Goal: Information Seeking & Learning: Check status

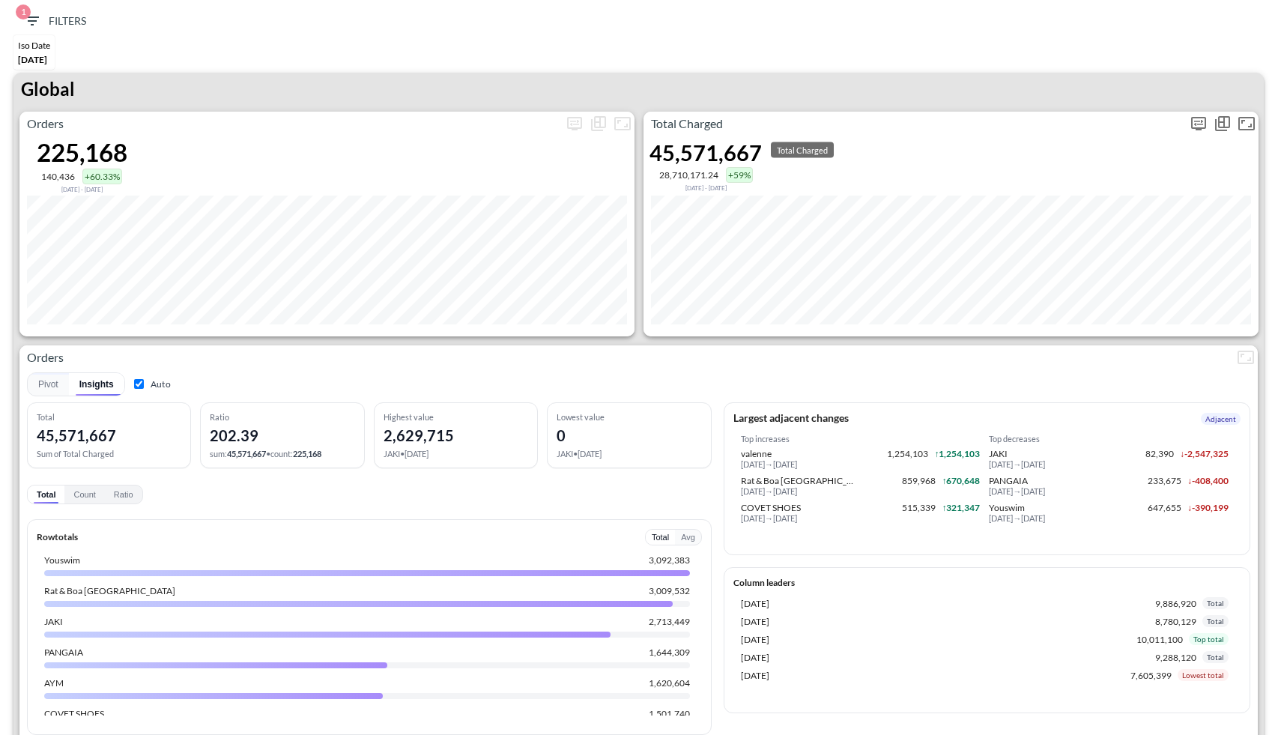
click at [815, 124] on p "Total Charged" at bounding box center [915, 124] width 543 height 18
click at [898, 79] on div "Global" at bounding box center [638, 92] width 1250 height 39
click at [898, 122] on icon "more" at bounding box center [1199, 124] width 18 height 18
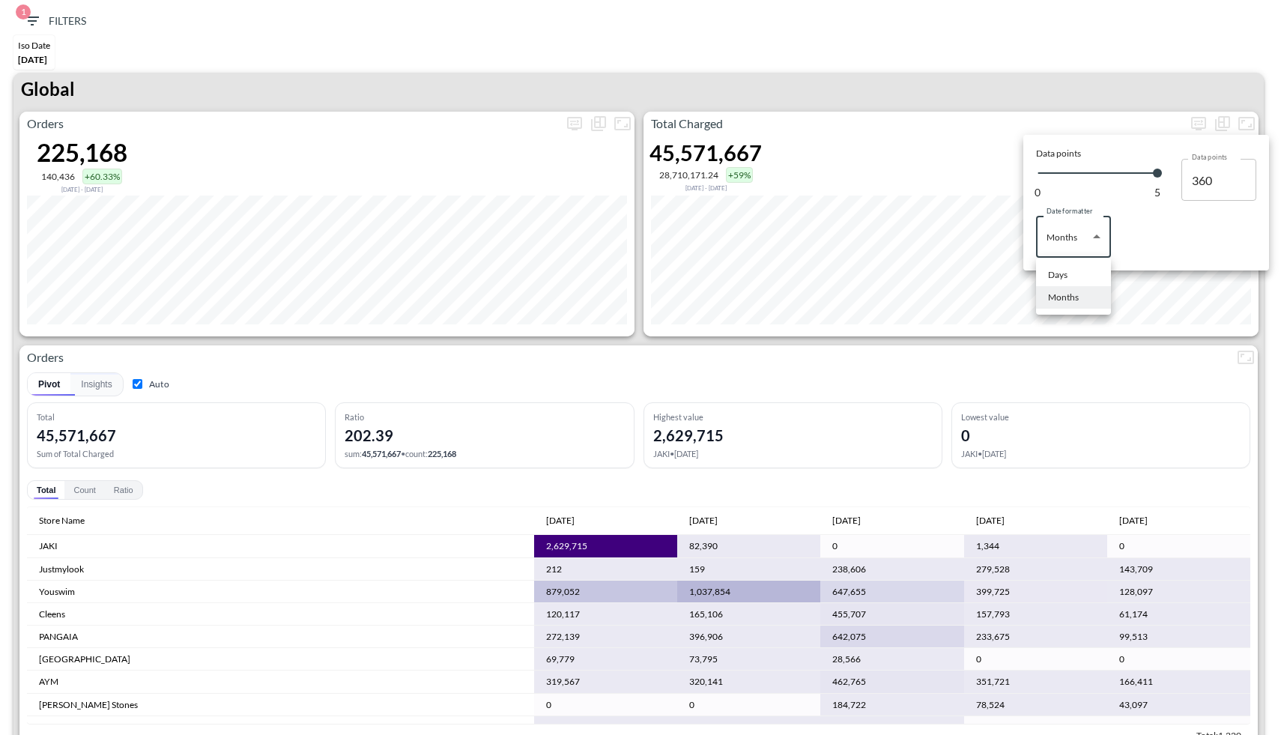
click at [898, 250] on body "BI.P.EYE, Interactive Analytics Dashboards 1 Filters Iso Date May 01, 2025 Glob…" at bounding box center [640, 367] width 1281 height 735
click at [898, 279] on div "Days" at bounding box center [1057, 274] width 19 height 13
type input "Days"
type input "142"
click at [895, 339] on div at bounding box center [640, 367] width 1281 height 735
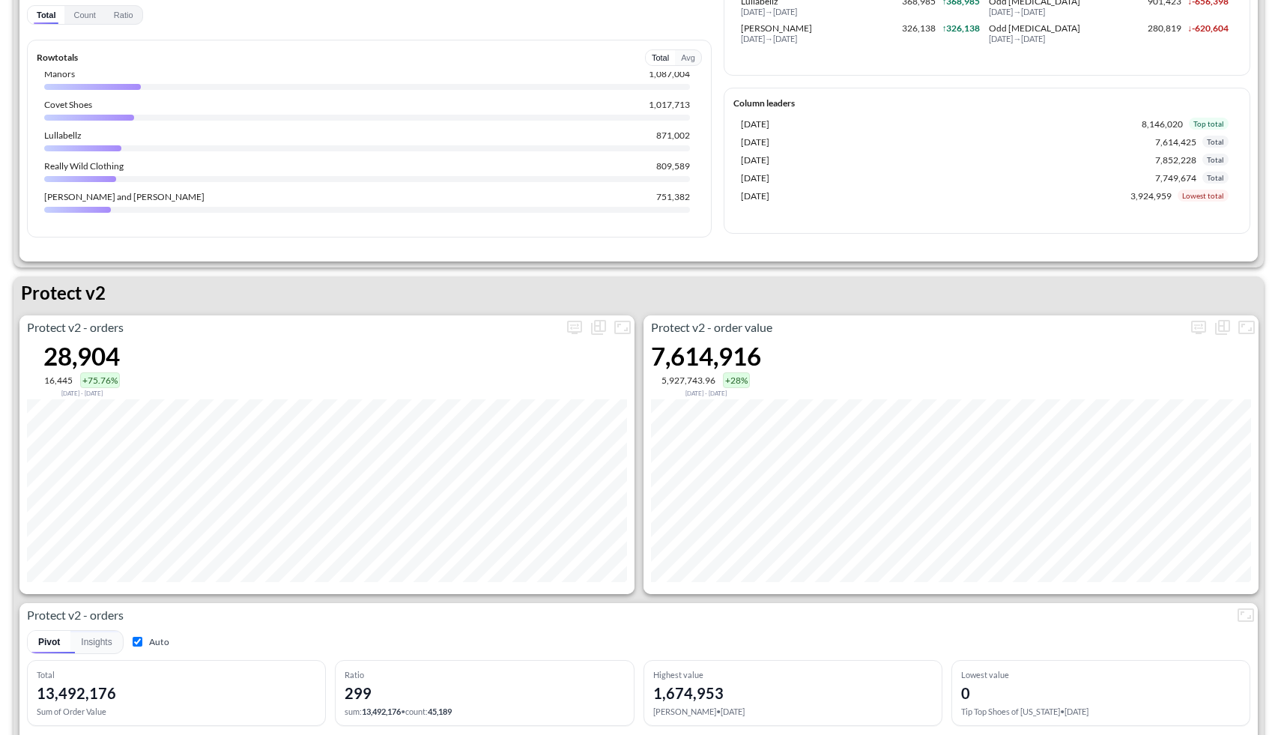
scroll to position [2695, 0]
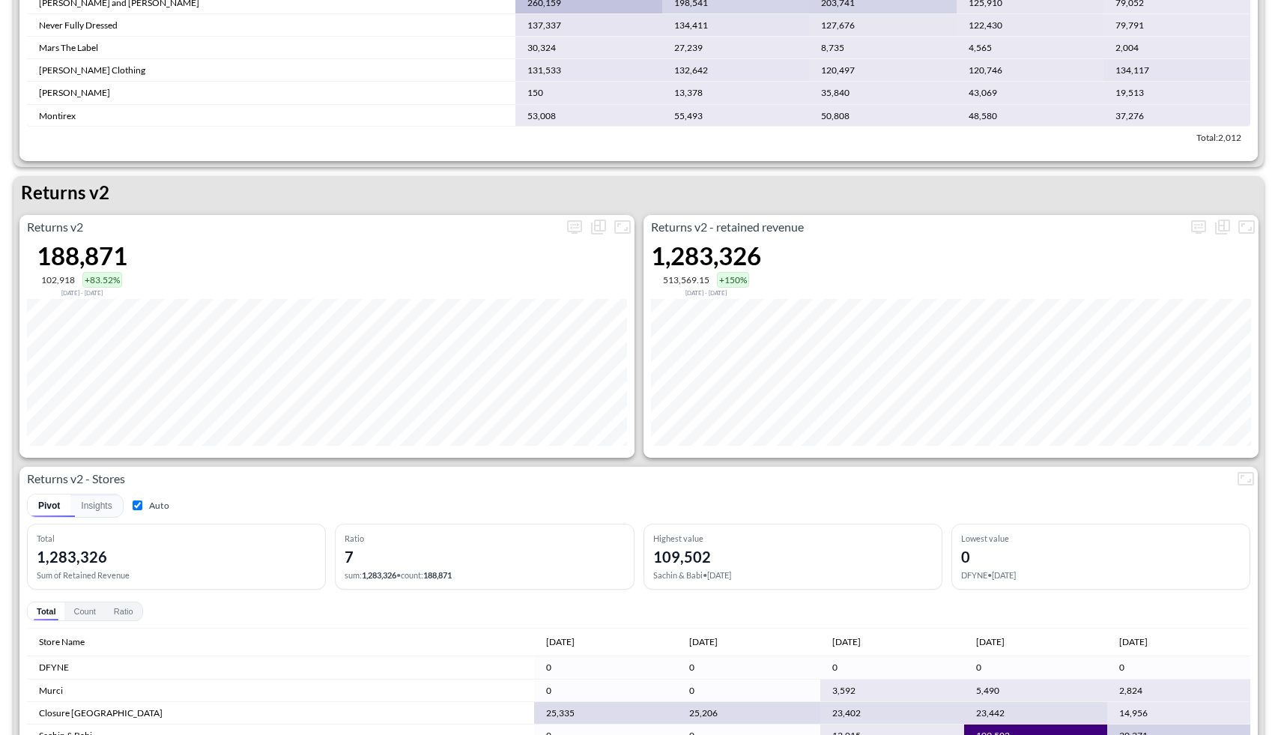
scroll to position [1327, 0]
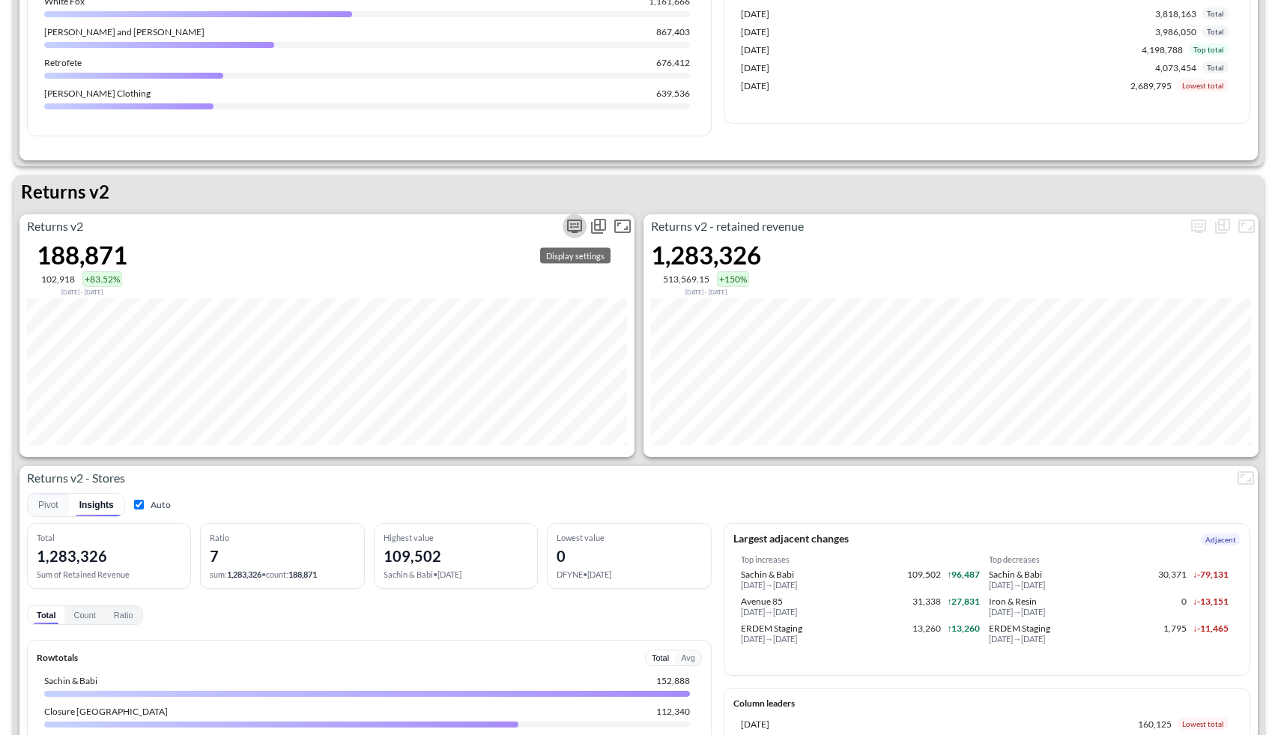
click at [572, 228] on icon "more" at bounding box center [574, 226] width 15 height 13
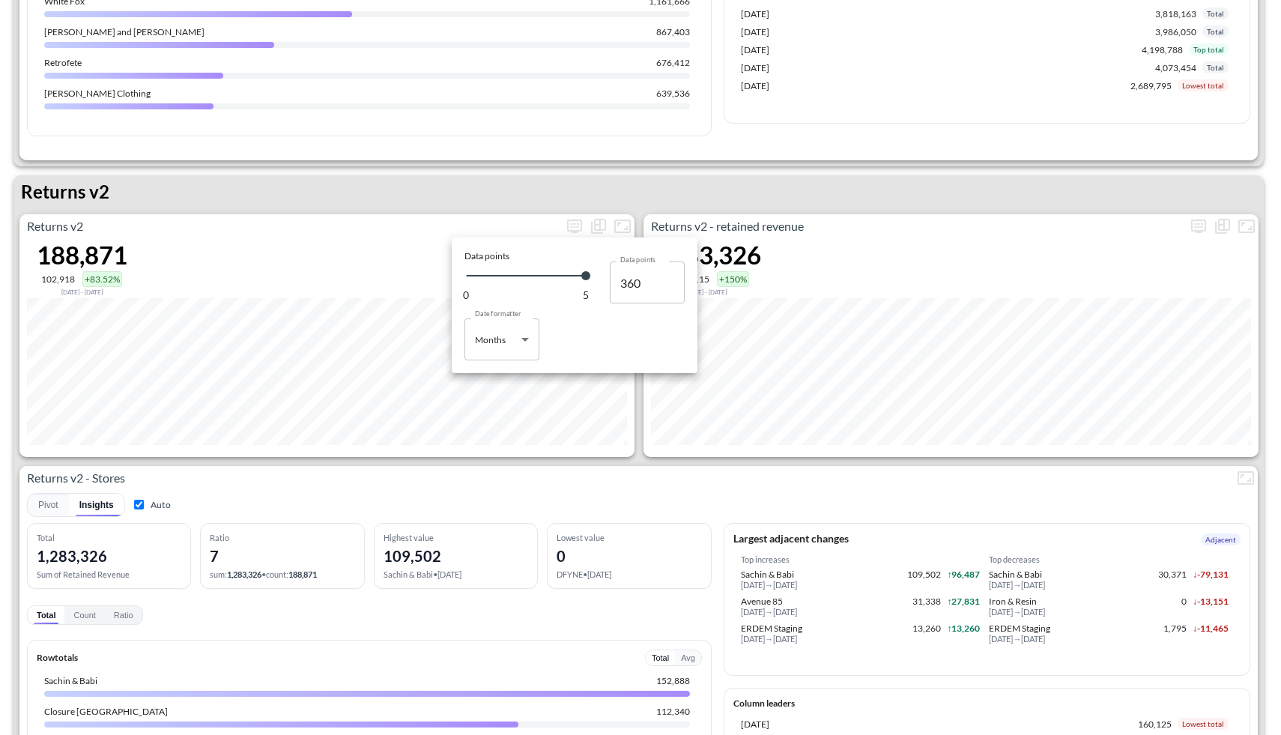
click at [504, 313] on label "Date formatter" at bounding box center [498, 314] width 46 height 10
click at [502, 336] on body "BI.P.EYE, Interactive Analytics Dashboards 1 Filters Iso Date May 01, 2025 Glob…" at bounding box center [640, 367] width 1281 height 735
click at [492, 374] on div "Days" at bounding box center [485, 377] width 19 height 13
type input "Days"
type input "142"
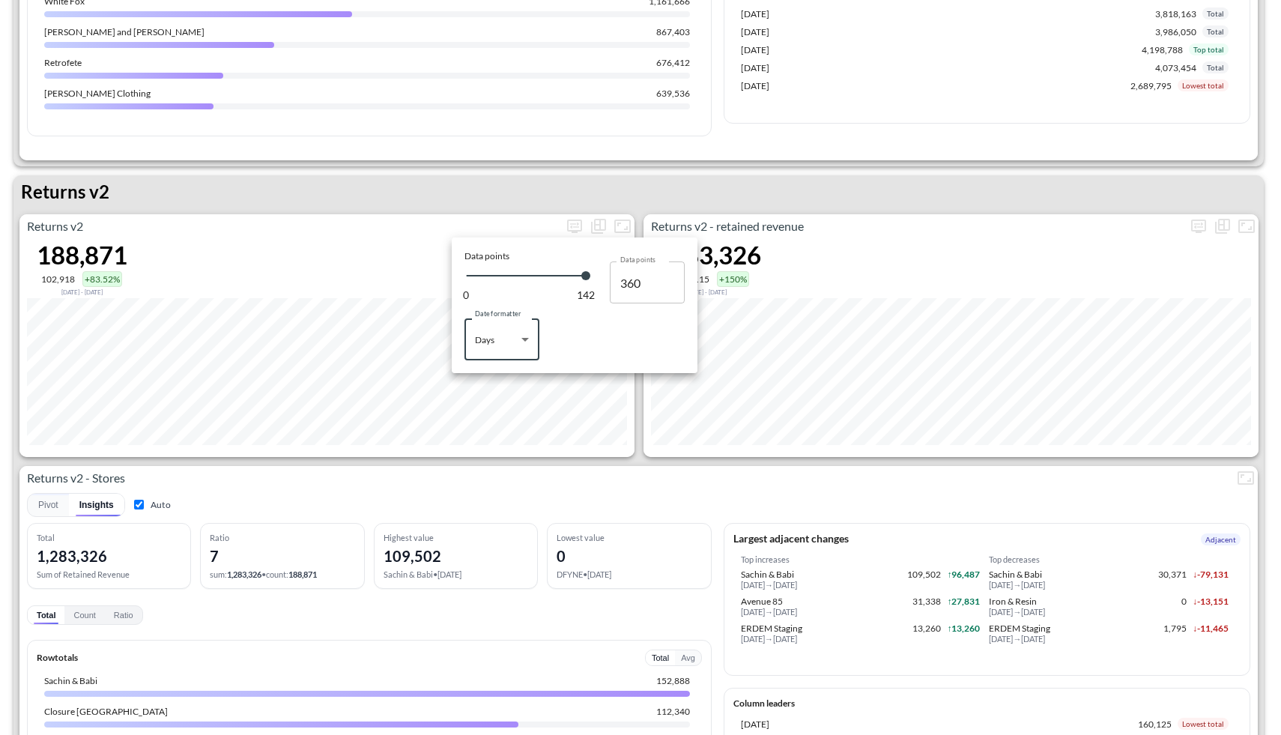
click at [444, 189] on div at bounding box center [640, 367] width 1281 height 735
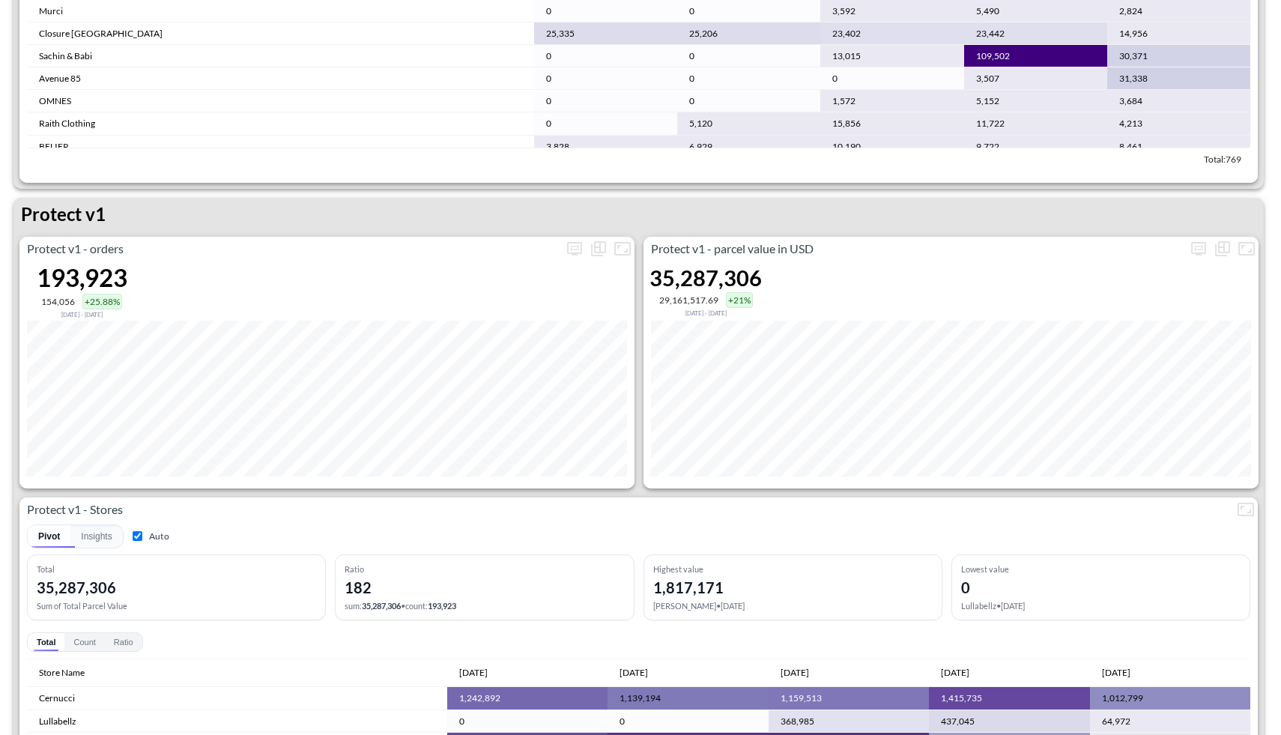
scroll to position [2008, 0]
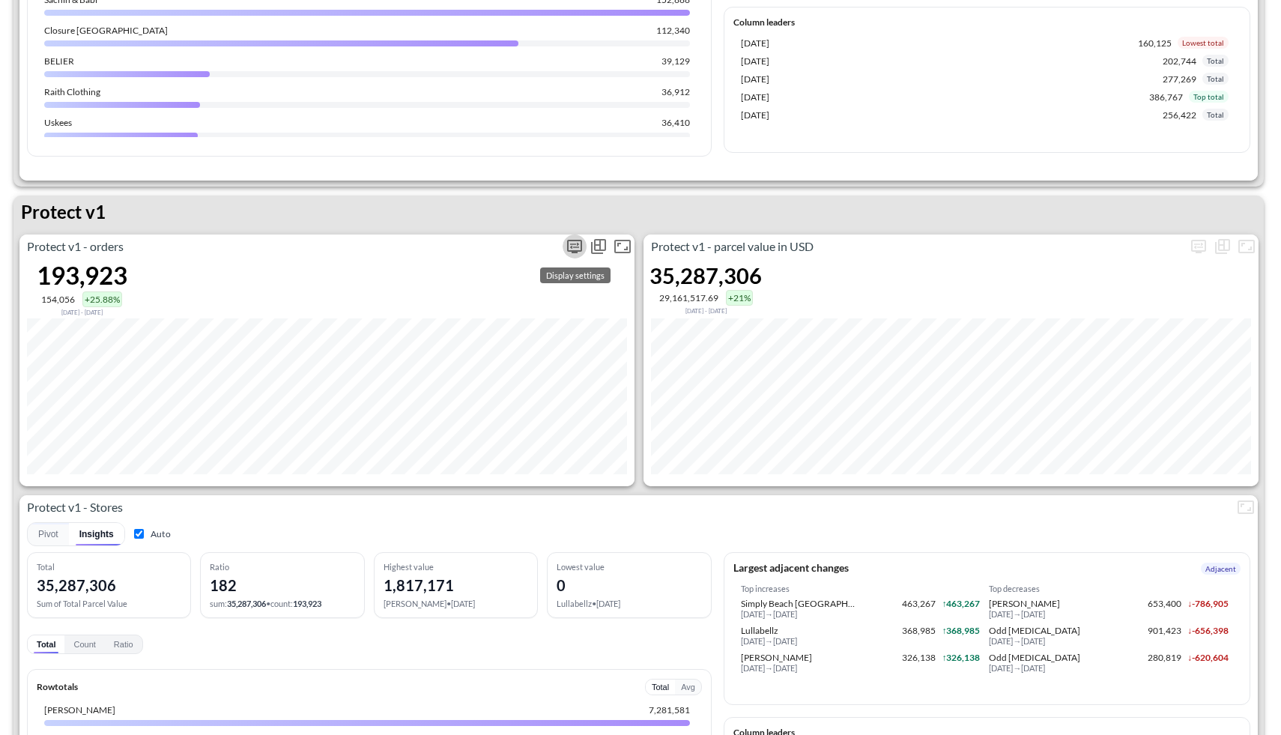
click at [572, 243] on icon "more" at bounding box center [574, 246] width 9 height 6
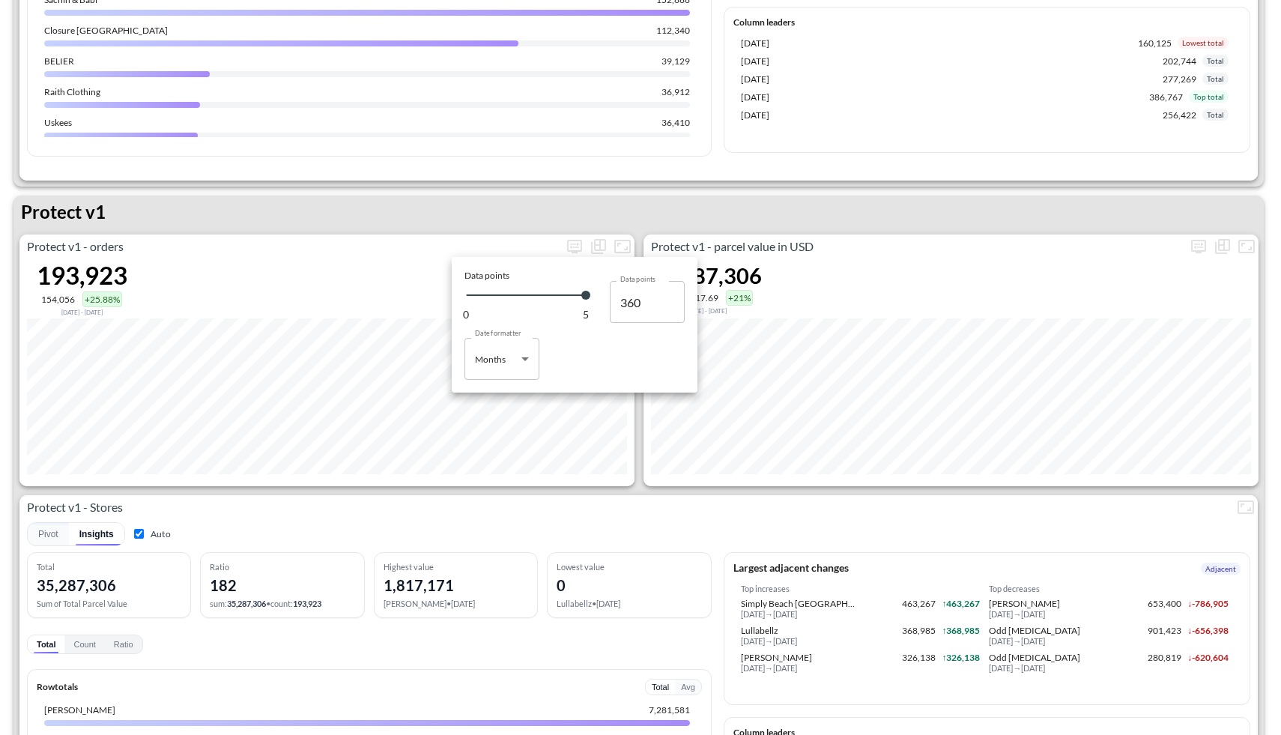
click at [638, 491] on div at bounding box center [640, 367] width 1281 height 735
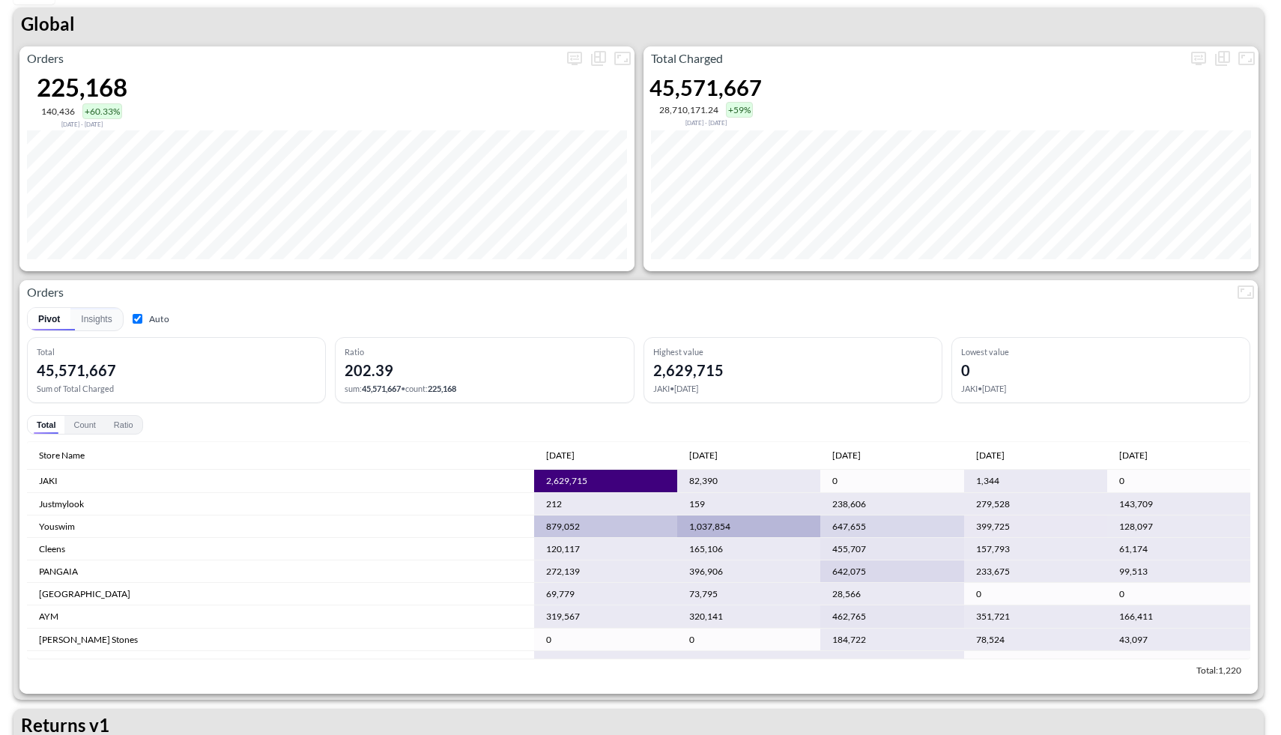
scroll to position [0, 0]
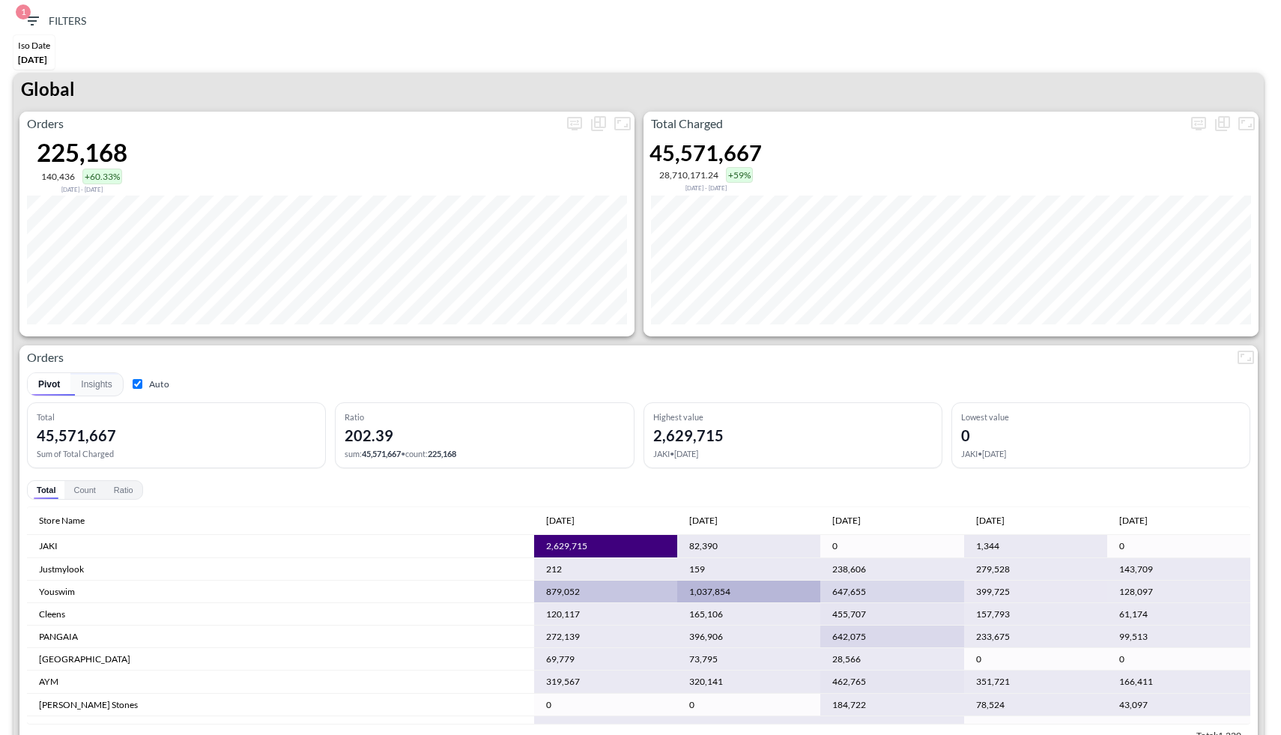
click at [33, 50] on div "Iso Date May 01, 2025" at bounding box center [33, 52] width 41 height 34
click at [38, 18] on icon "button" at bounding box center [32, 21] width 18 height 18
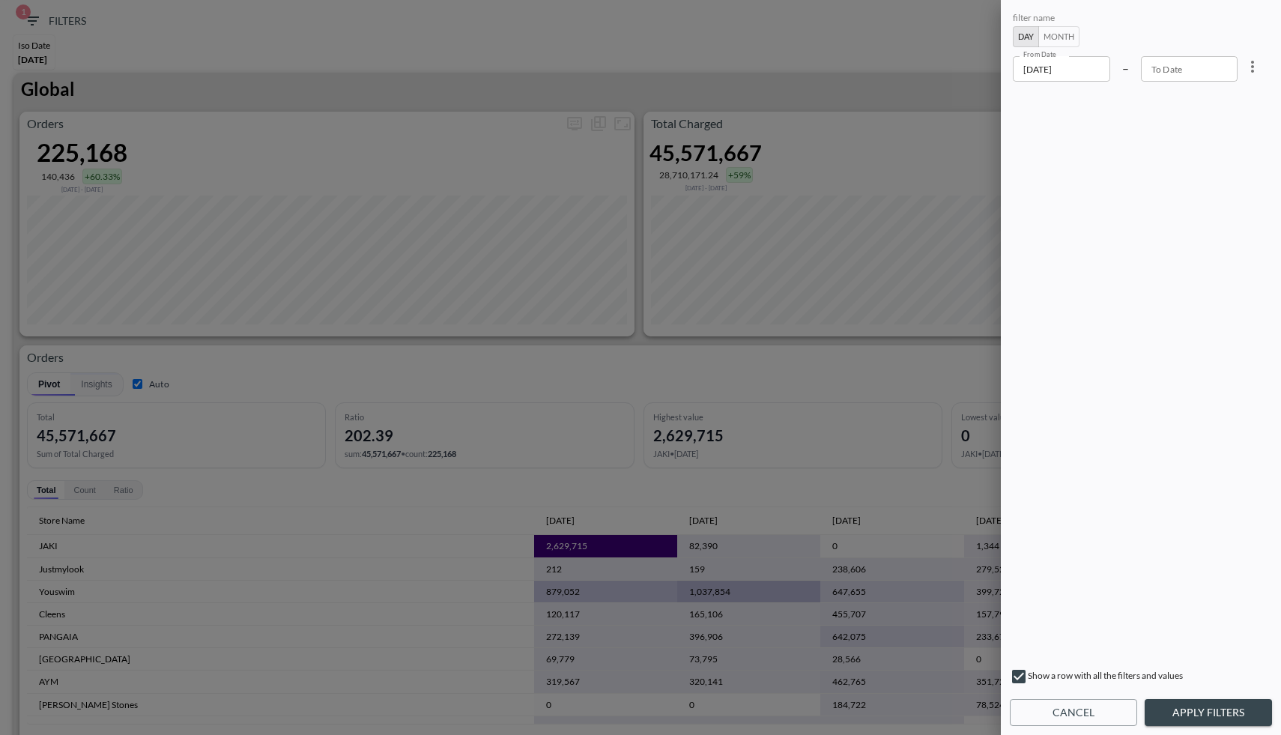
click at [1083, 73] on input "2025-05-01" at bounding box center [1061, 68] width 97 height 25
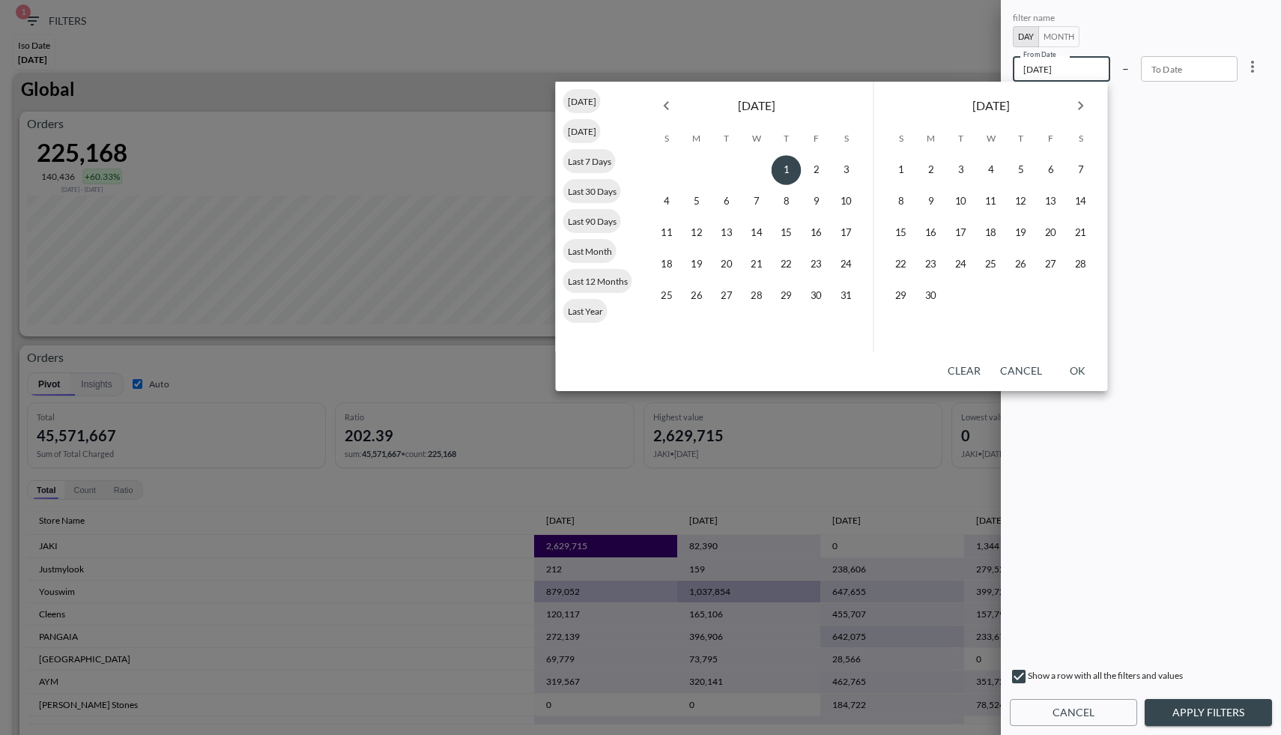
click at [1073, 104] on icon "Next month" at bounding box center [1081, 106] width 18 height 18
click at [1077, 105] on icon "Next month" at bounding box center [1081, 106] width 18 height 18
click at [942, 169] on button "1" at bounding box center [931, 170] width 30 height 30
type input "2025-09-01"
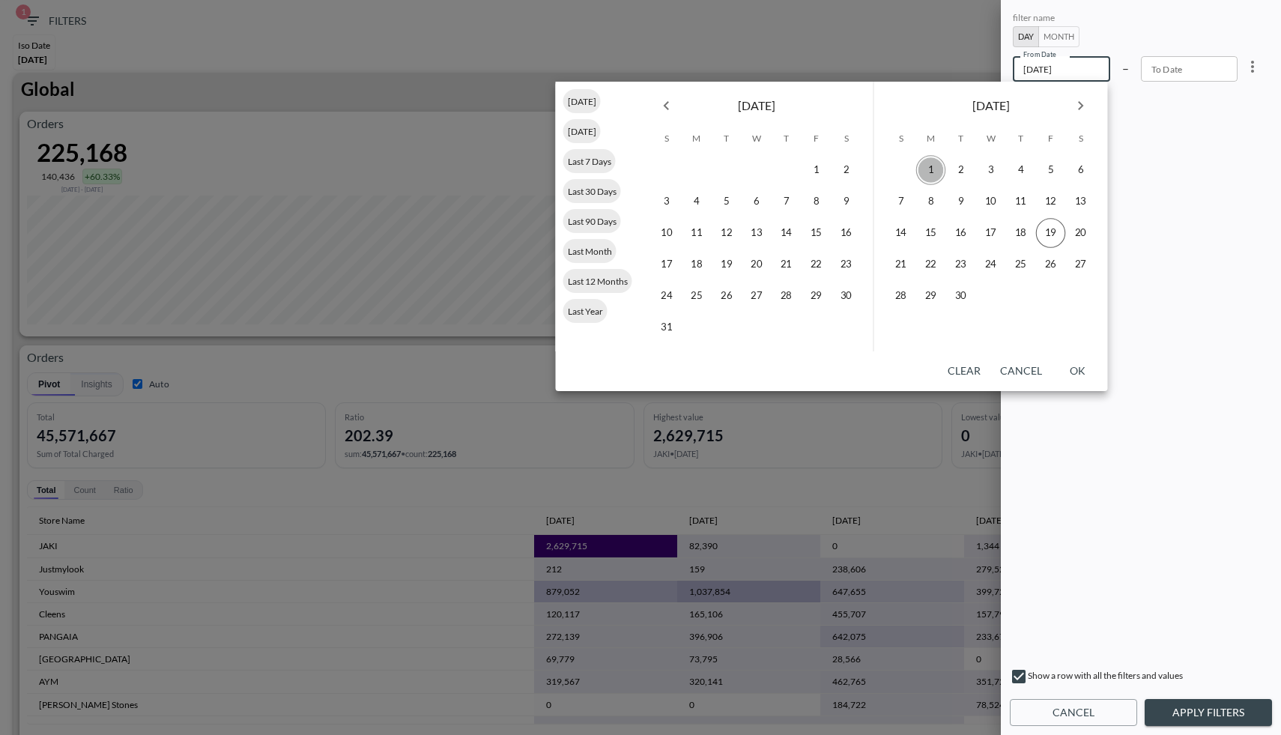
type input "YYYY-MM-DD"
click at [1062, 226] on button "19" at bounding box center [1051, 233] width 30 height 30
type input "2025-09-19"
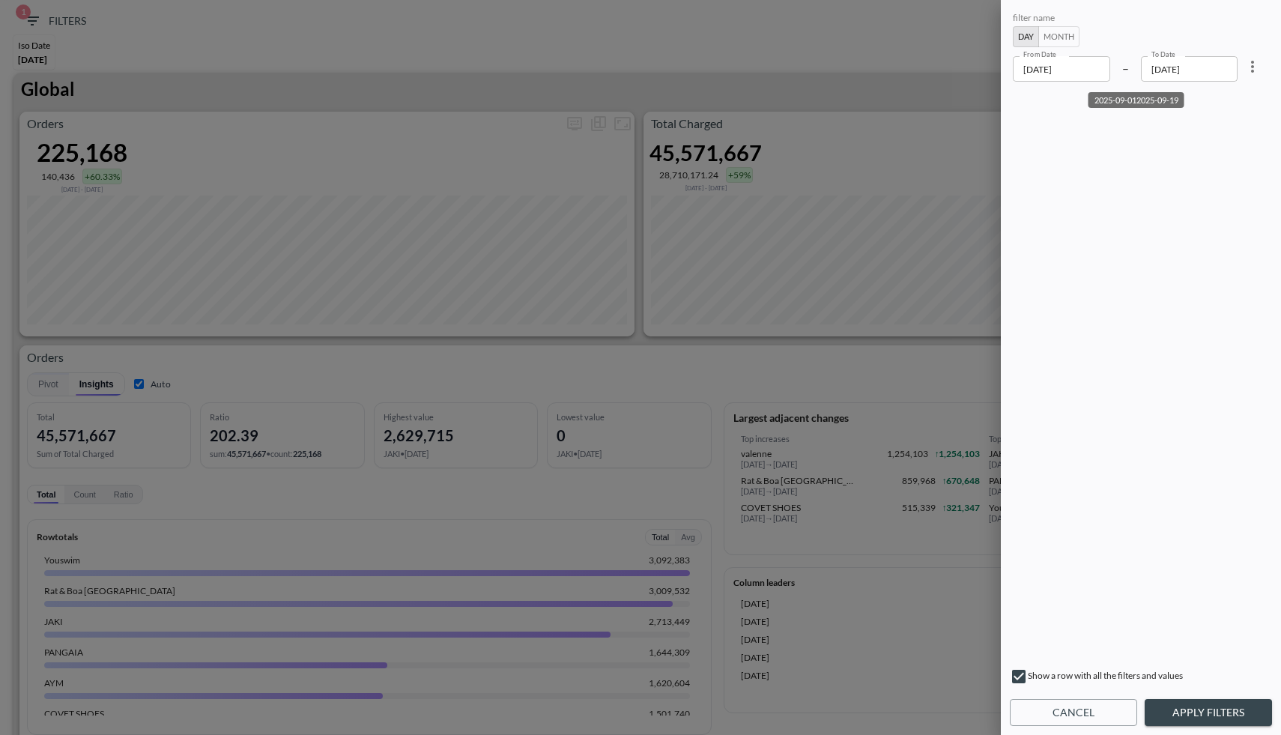
click at [1089, 72] on input "2025-09-01" at bounding box center [1061, 68] width 97 height 25
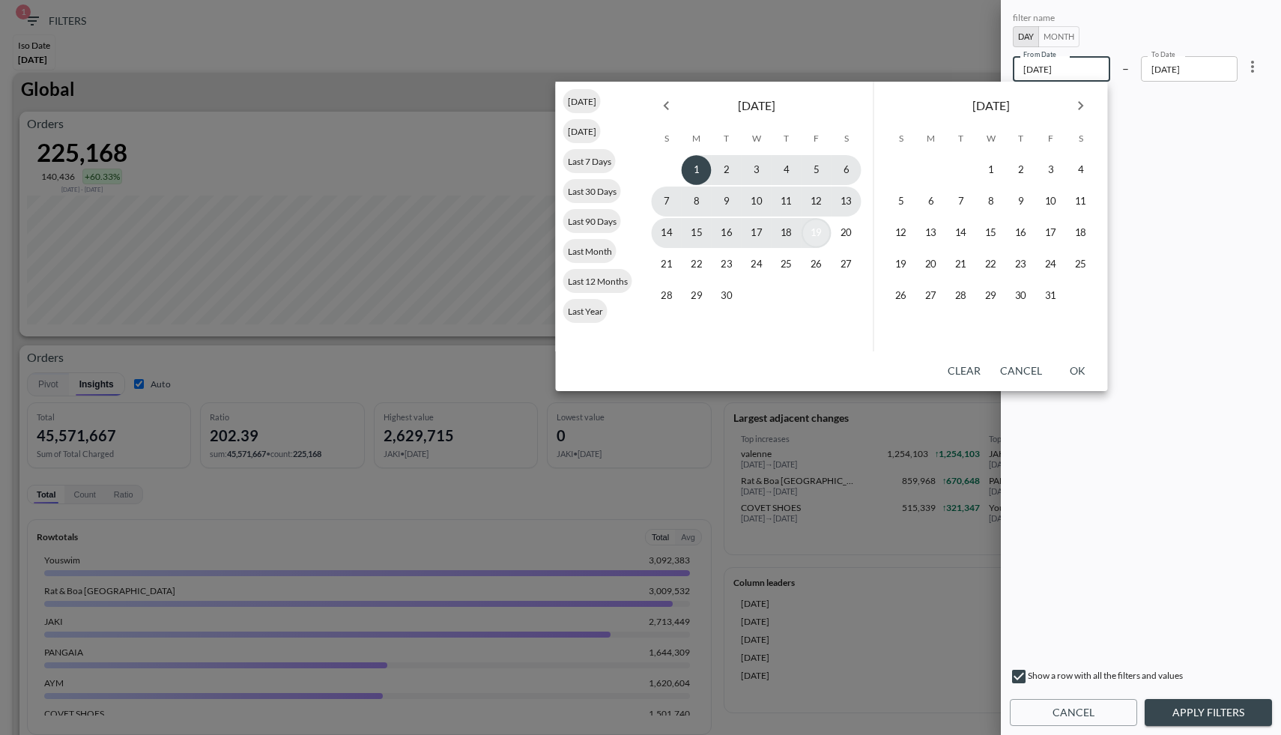
click at [810, 238] on button "19" at bounding box center [817, 233] width 30 height 30
type input "2025-09-19"
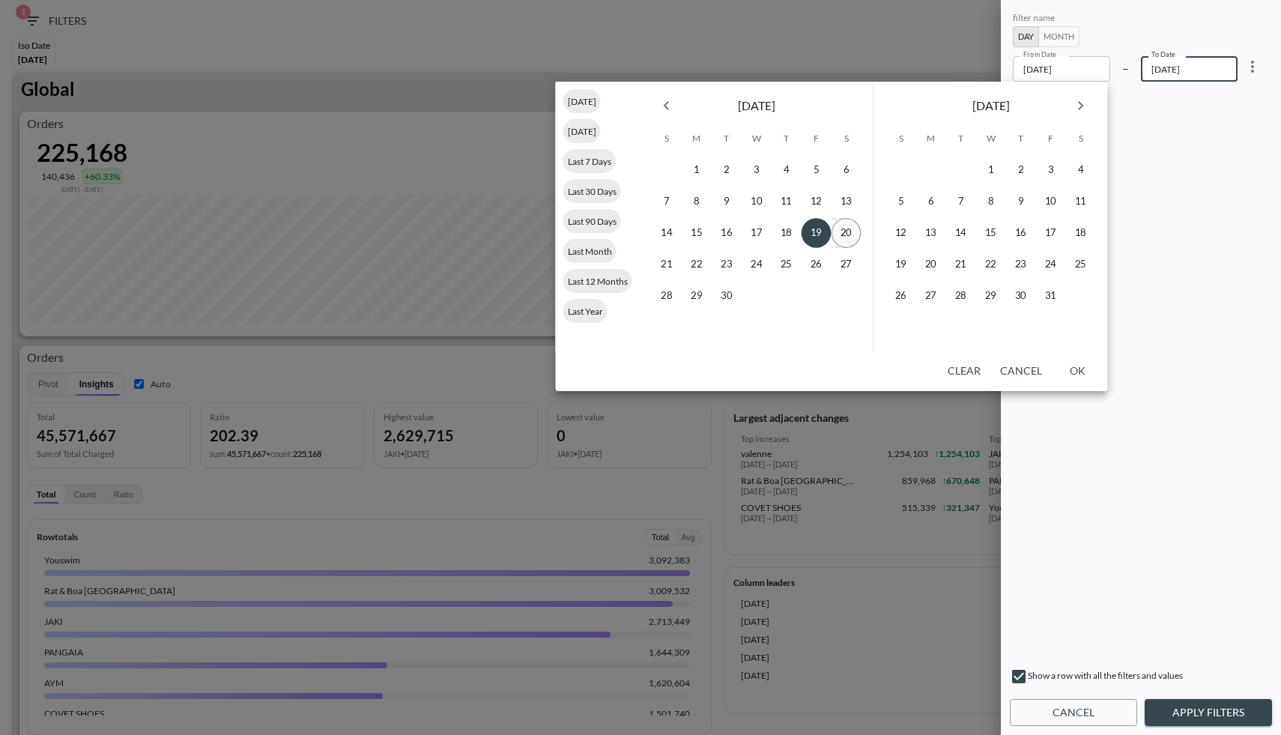
click at [844, 242] on button "20" at bounding box center [847, 233] width 30 height 30
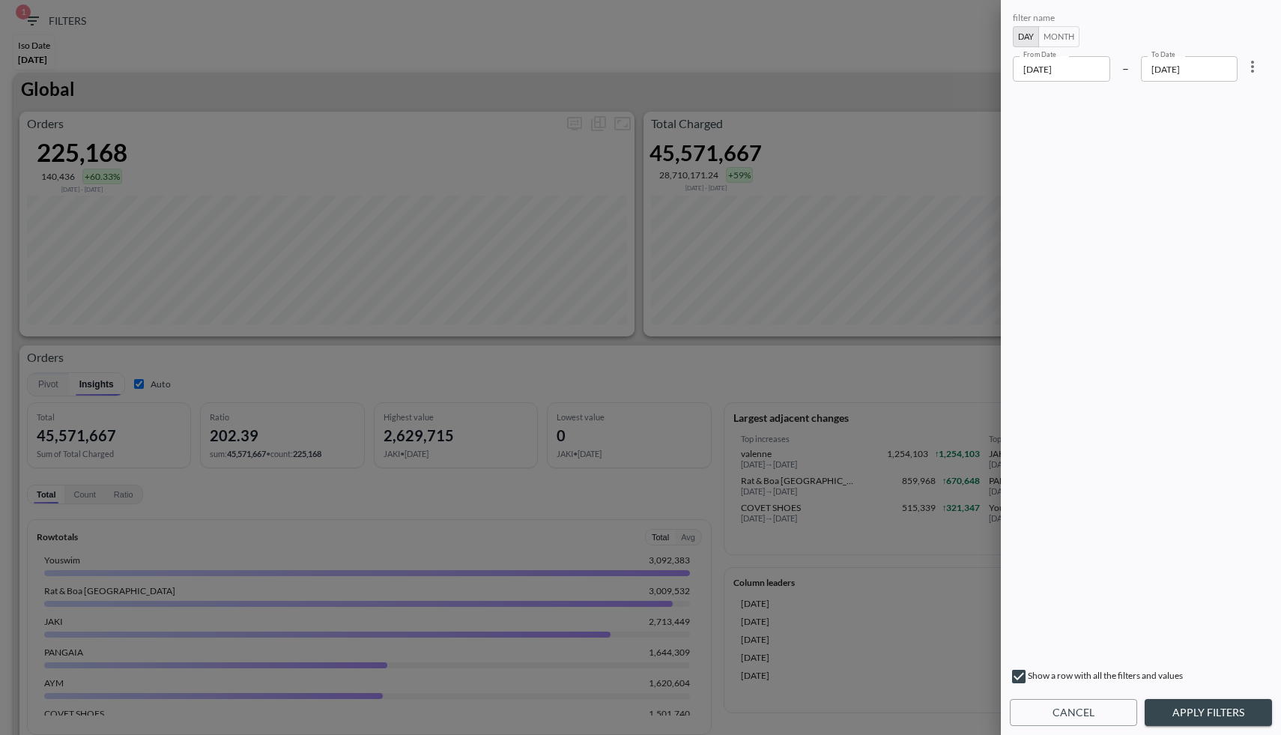
type input "2025-09-20"
click at [1188, 710] on button "Apply Filters" at bounding box center [1208, 713] width 127 height 28
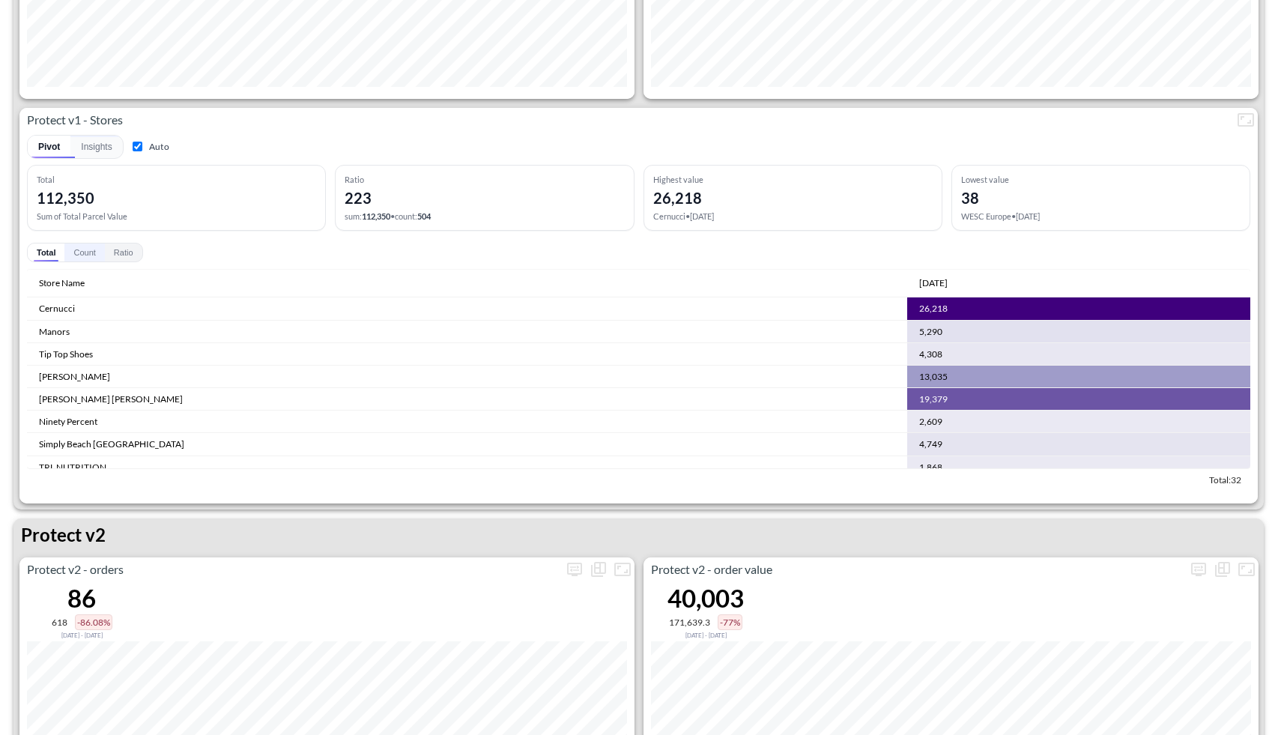
click at [83, 252] on button "Count" at bounding box center [84, 252] width 40 height 18
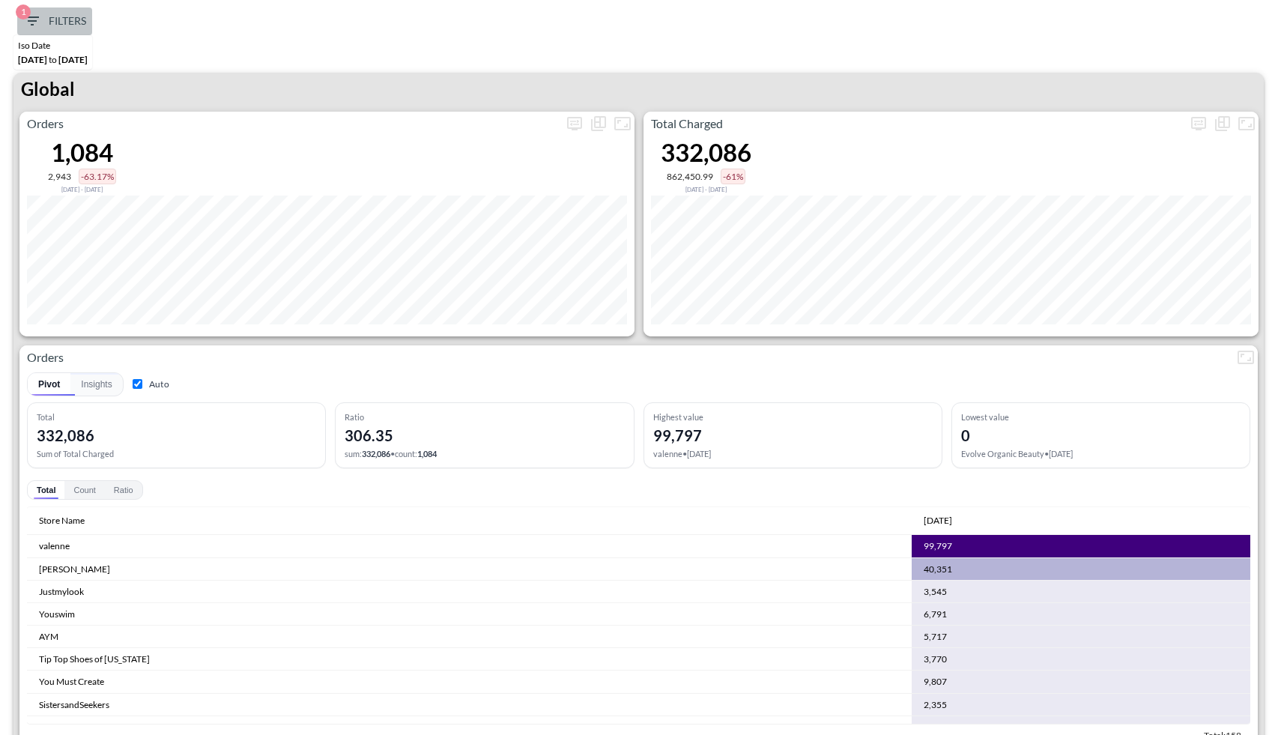
click at [53, 18] on span "1 Filters" at bounding box center [54, 21] width 63 height 19
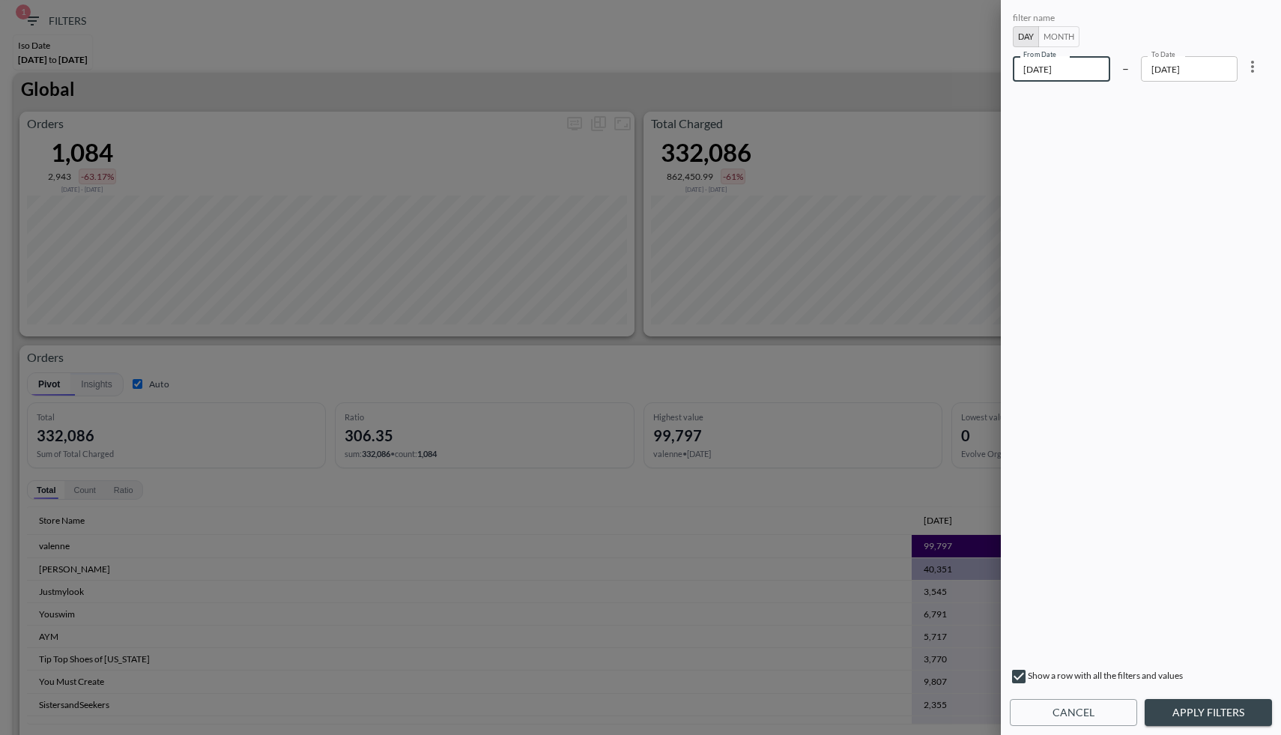
click at [1047, 67] on input "2025-09-19" at bounding box center [1061, 68] width 97 height 25
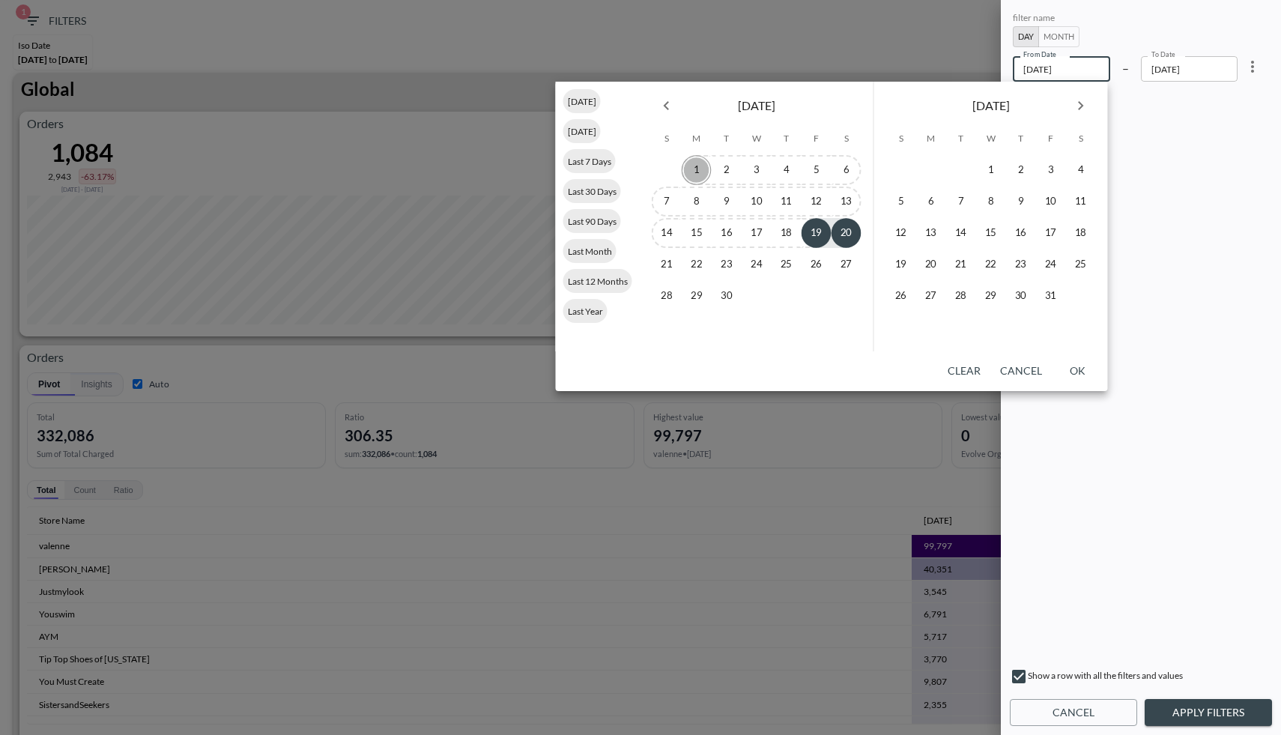
click at [697, 173] on button "1" at bounding box center [697, 170] width 30 height 30
type input "2025-09-01"
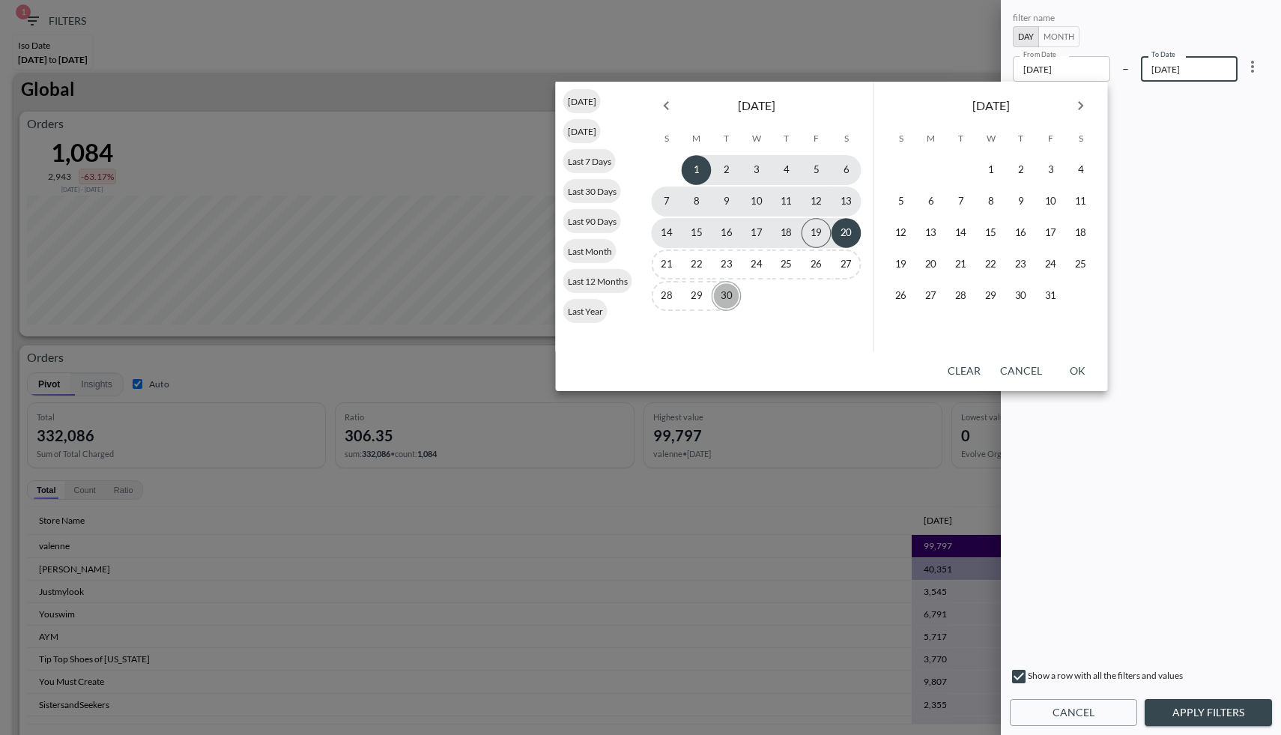
click at [729, 300] on button "30" at bounding box center [727, 296] width 30 height 30
type input "2025-09-30"
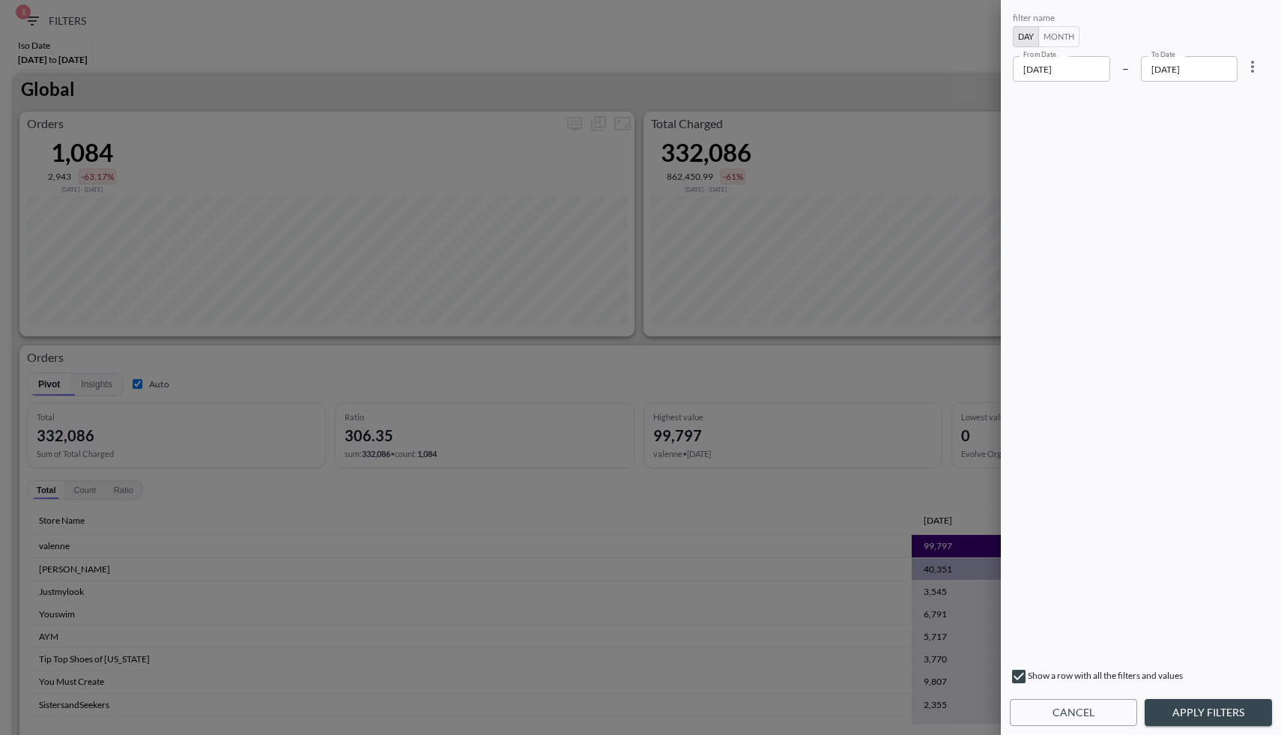
click at [1160, 700] on button "Apply Filters" at bounding box center [1208, 713] width 127 height 28
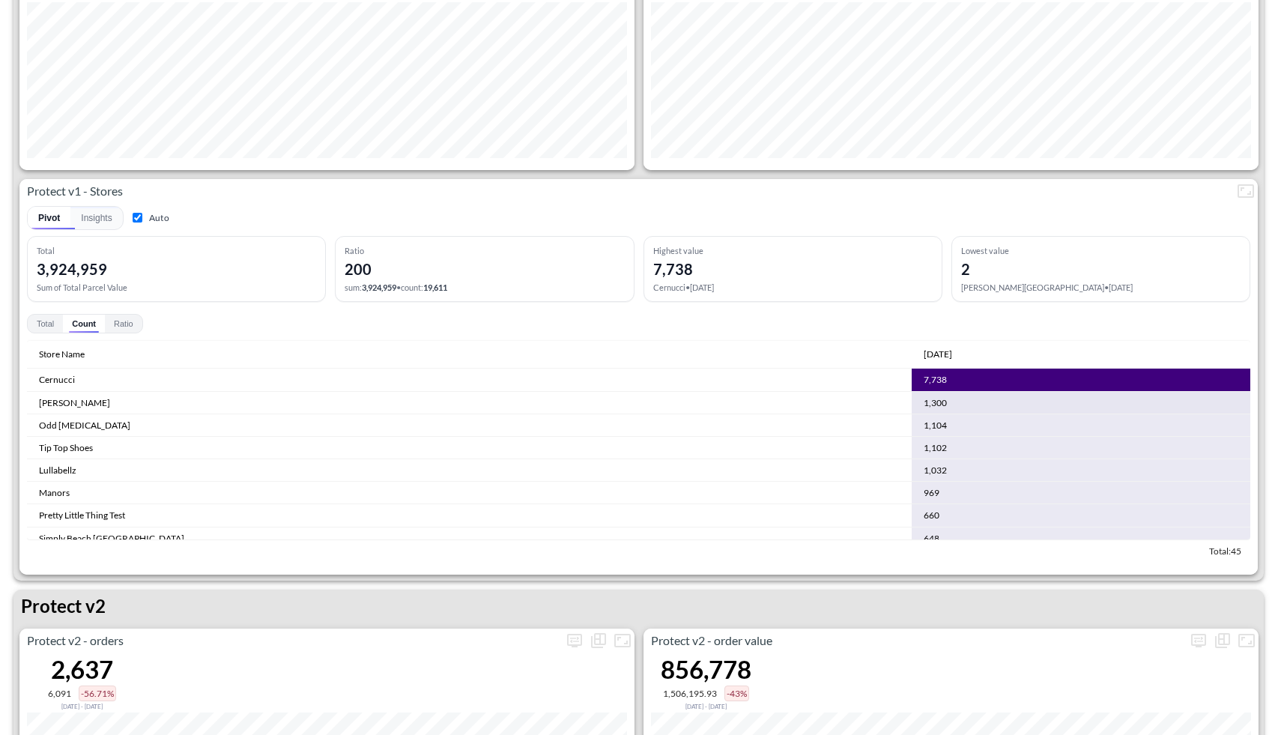
click at [80, 326] on button "Count" at bounding box center [84, 324] width 42 height 18
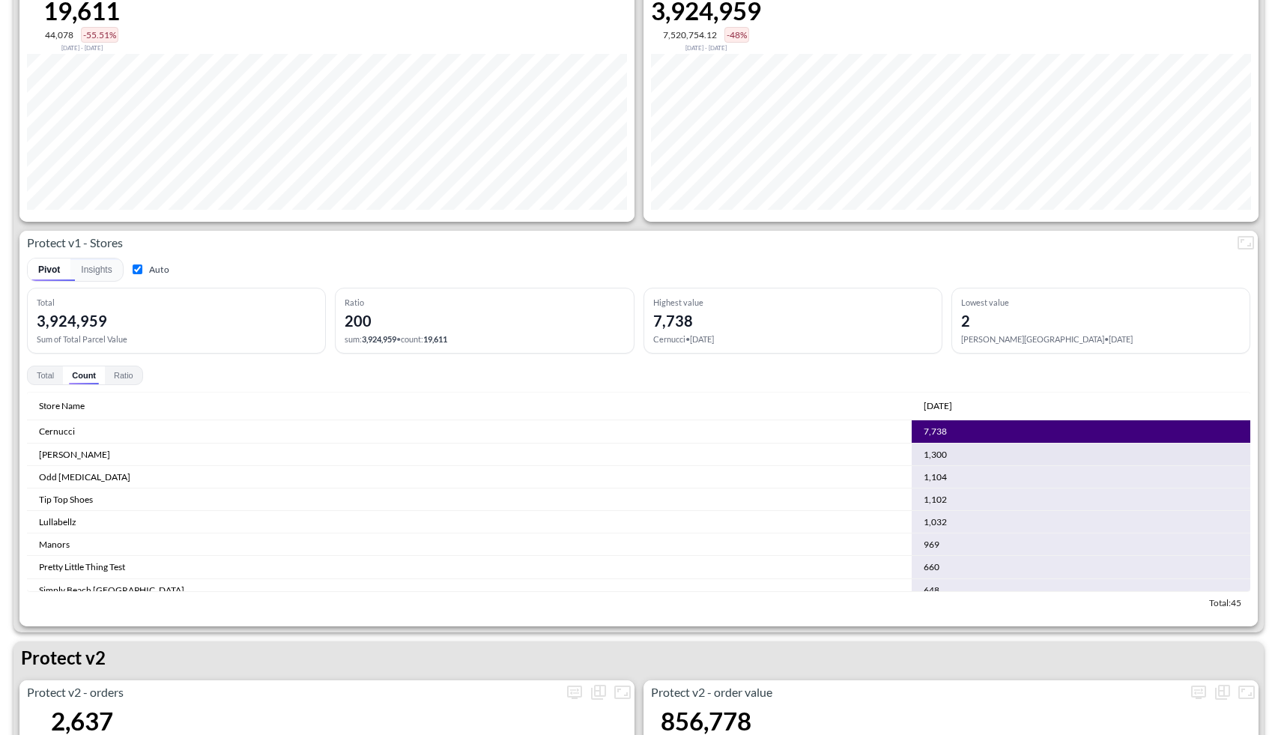
scroll to position [2273, 0]
click at [912, 480] on td "1,104" at bounding box center [1081, 476] width 339 height 22
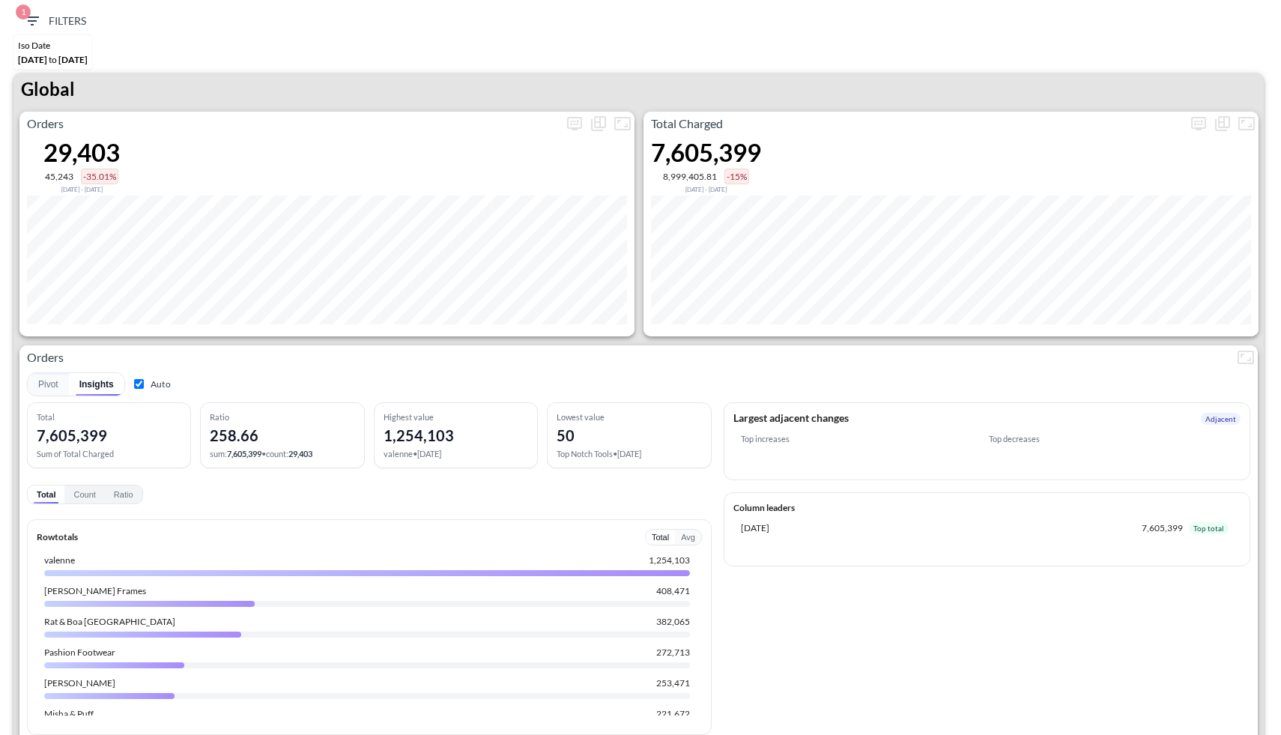
scroll to position [2273, 0]
